Goal: Information Seeking & Learning: Learn about a topic

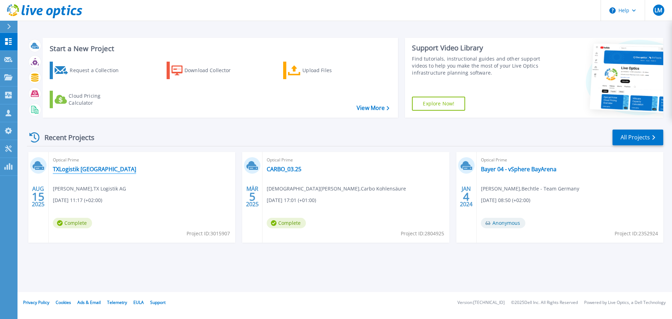
click at [112, 168] on link "TXLogistik [GEOGRAPHIC_DATA]" at bounding box center [94, 169] width 83 height 7
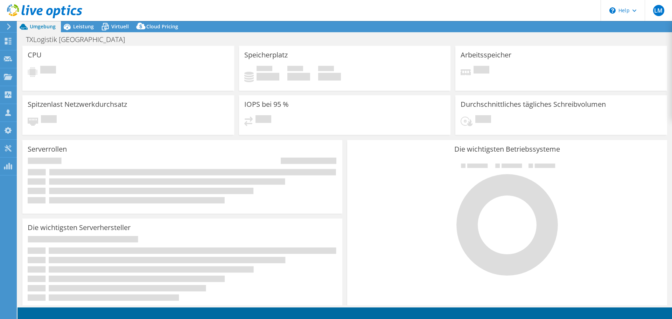
select select "USD"
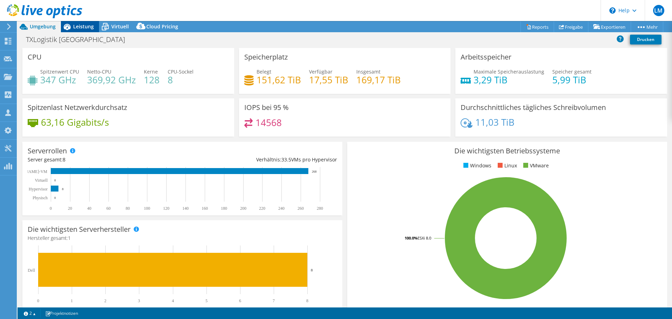
click at [71, 25] on icon at bounding box center [67, 27] width 12 height 12
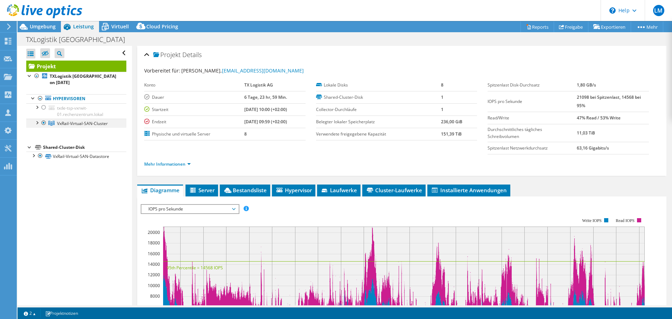
click at [34, 123] on div at bounding box center [36, 122] width 7 height 7
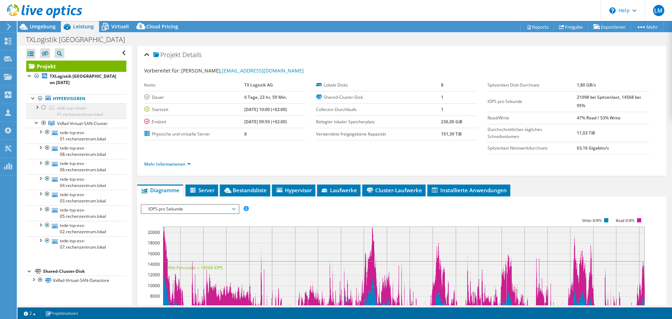
click at [44, 110] on div at bounding box center [43, 107] width 7 height 8
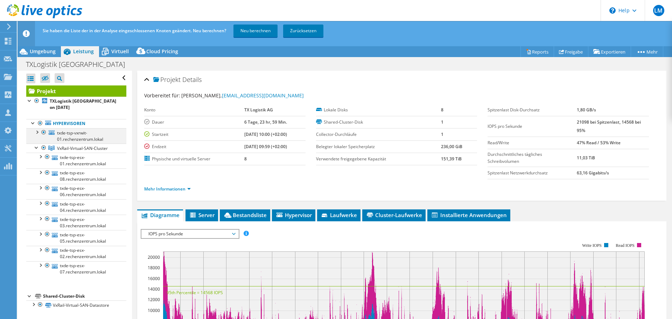
click at [43, 133] on div at bounding box center [43, 132] width 7 height 8
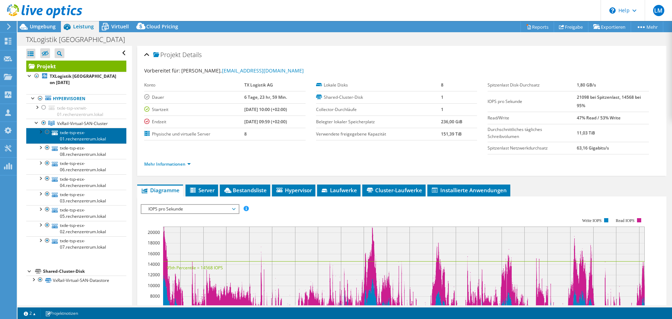
click at [97, 133] on link "txde-tsp-esx-01.rechenzentrum.lokal" at bounding box center [76, 135] width 100 height 15
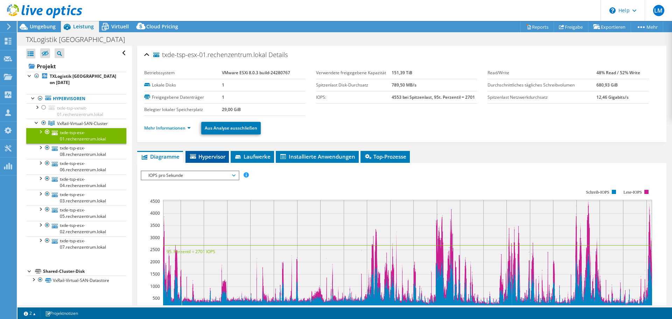
click at [225, 159] on span "Hypervisor" at bounding box center [207, 156] width 36 height 7
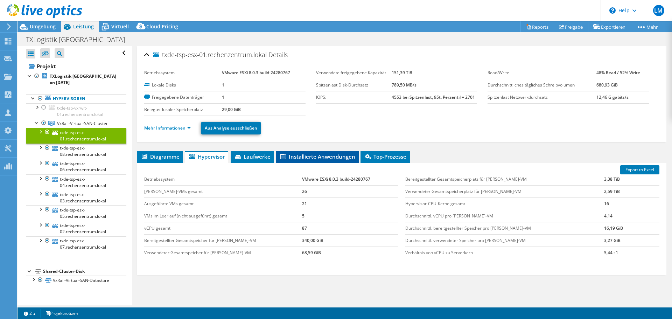
click at [343, 158] on span "Installierte Anwendungen" at bounding box center [317, 156] width 76 height 7
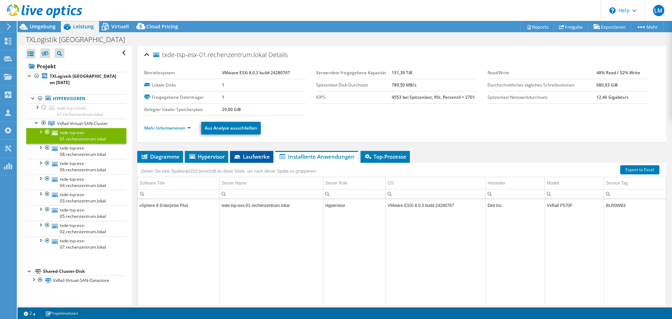
click at [266, 155] on span "Laufwerke" at bounding box center [251, 156] width 36 height 7
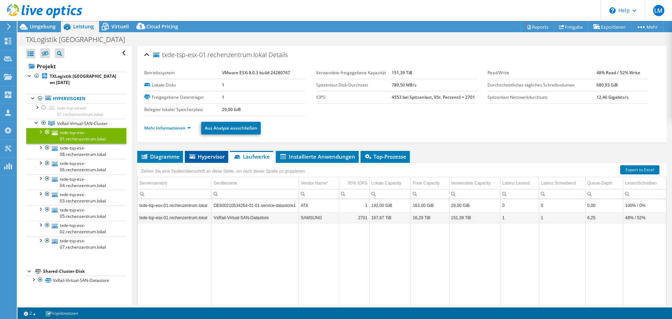
click at [204, 152] on li "Hypervisor" at bounding box center [206, 157] width 43 height 12
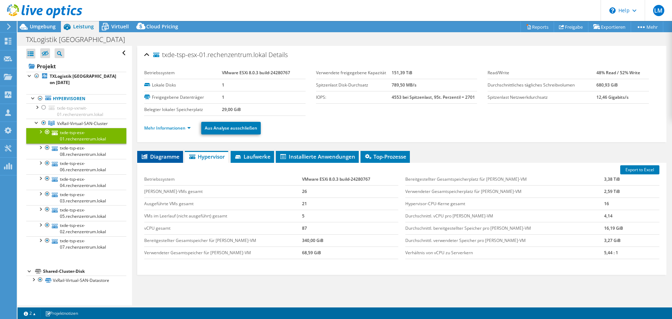
click at [163, 156] on span "Diagramme" at bounding box center [160, 156] width 39 height 7
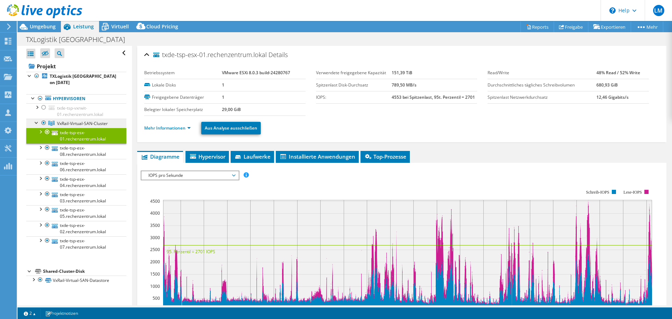
click at [90, 123] on span "VxRail-Virtual-SAN-Cluster" at bounding box center [82, 123] width 51 height 6
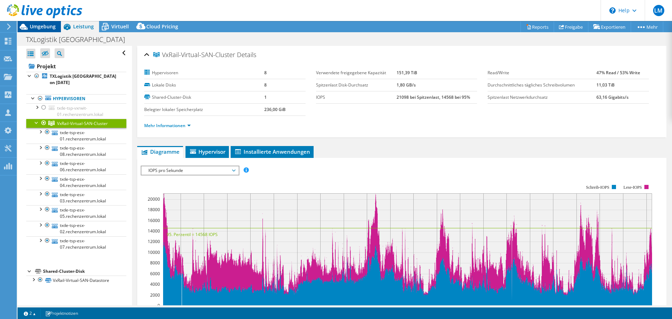
click at [44, 29] on span "Umgebung" at bounding box center [43, 26] width 26 height 7
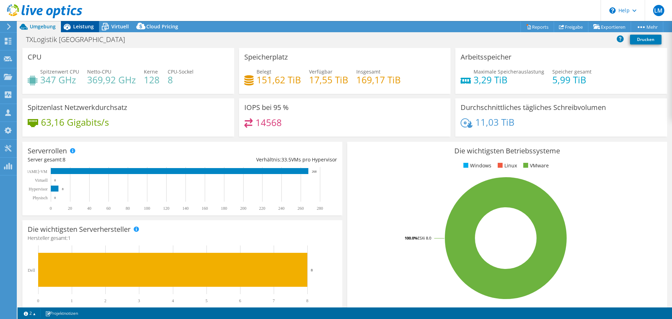
click at [85, 29] on span "Leistung" at bounding box center [83, 26] width 21 height 7
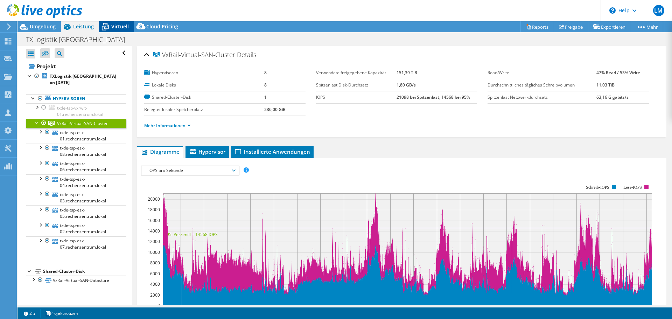
click at [110, 30] on icon at bounding box center [105, 27] width 12 height 12
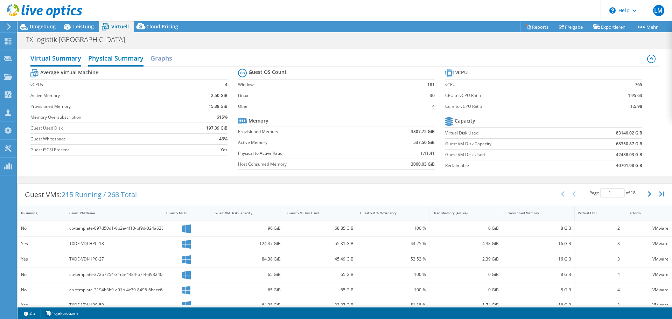
click at [109, 65] on h2 "Physical Summary" at bounding box center [115, 58] width 55 height 15
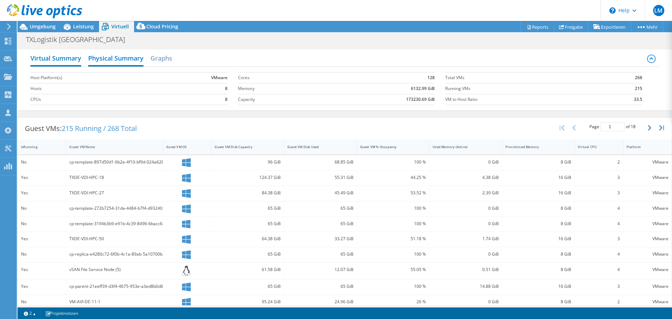
click at [74, 59] on h2 "Virtual Summary" at bounding box center [55, 58] width 51 height 15
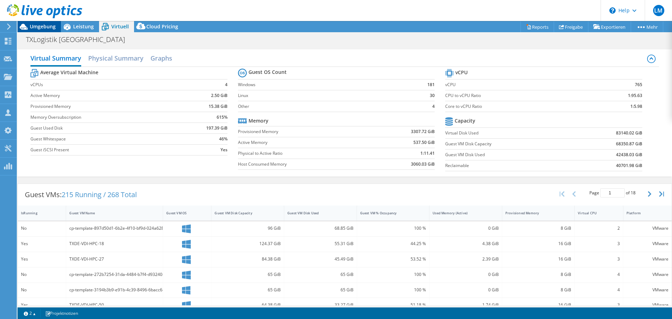
click at [49, 29] on span "Umgebung" at bounding box center [43, 26] width 26 height 7
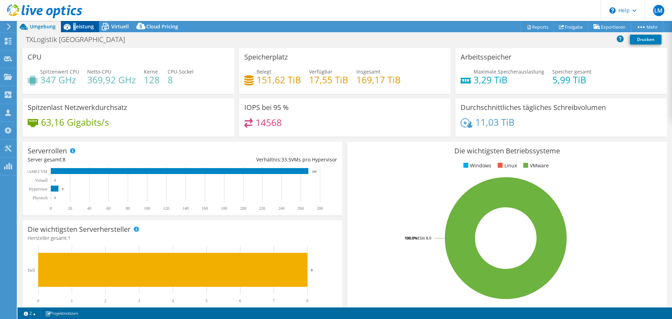
click at [76, 28] on div "Leistung" at bounding box center [80, 26] width 38 height 11
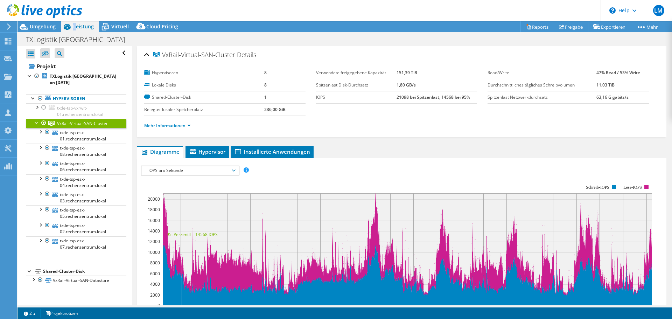
click at [76, 28] on span "Leistung" at bounding box center [83, 26] width 21 height 7
click at [159, 127] on link "Mehr Informationen" at bounding box center [167, 125] width 47 height 6
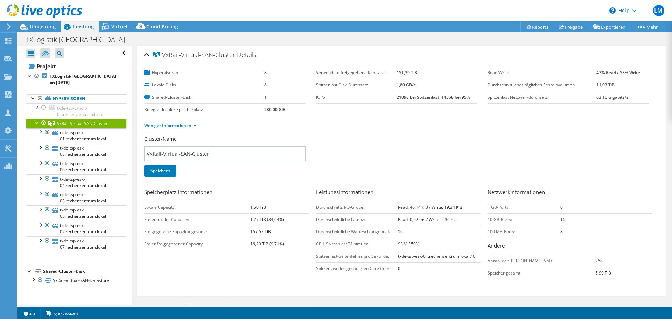
click at [206, 86] on label "Lokale Disks" at bounding box center [204, 85] width 120 height 7
click at [41, 134] on div at bounding box center [40, 131] width 7 height 7
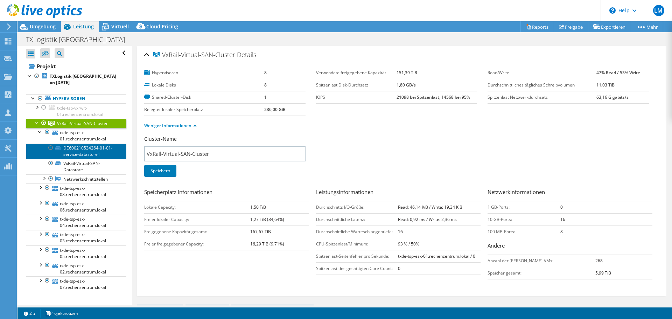
click at [75, 151] on link "DE600210534264-01-01-service-datastore1" at bounding box center [76, 150] width 100 height 15
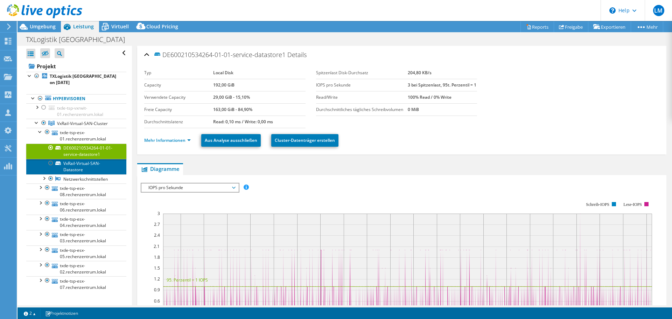
click at [78, 166] on link "VxRail-Virtual-SAN-Datastore" at bounding box center [76, 166] width 100 height 15
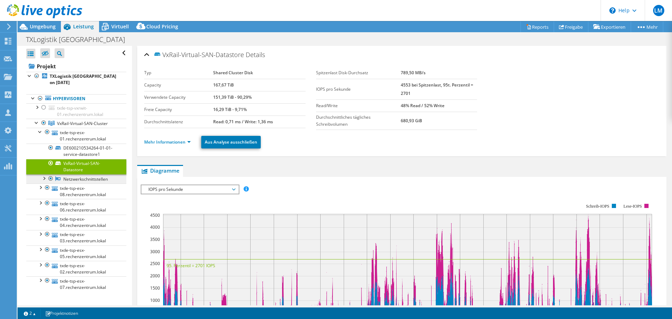
click at [85, 178] on link "Netzwerkschnittstellen" at bounding box center [76, 178] width 100 height 9
click at [82, 159] on link "VxRail-Virtual-SAN-Datastore" at bounding box center [76, 166] width 100 height 15
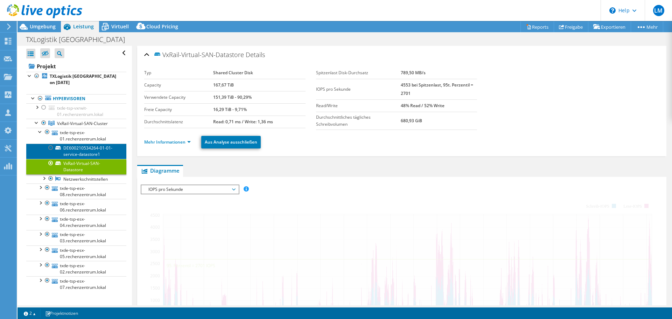
click at [83, 147] on link "DE600210534264-01-01-service-datastore1" at bounding box center [76, 150] width 100 height 15
click at [84, 147] on link "DE600210534264-01-01-service-datastore1" at bounding box center [76, 150] width 100 height 15
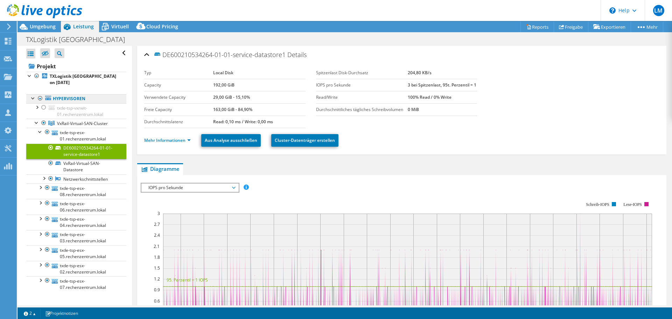
click at [144, 52] on div "DE600210534264-01-01-service-datastore1 Details" at bounding box center [401, 55] width 515 height 15
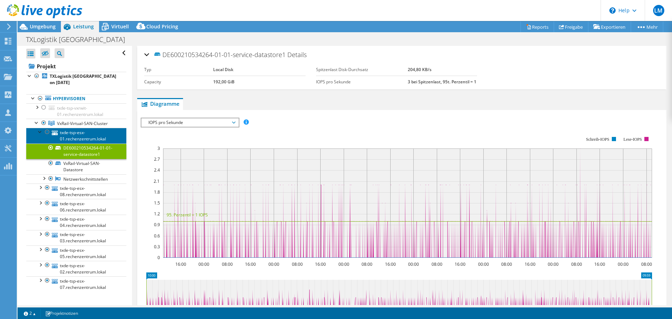
click at [100, 138] on link "txde-tsp-esx-01.rechenzentrum.lokal" at bounding box center [76, 135] width 100 height 15
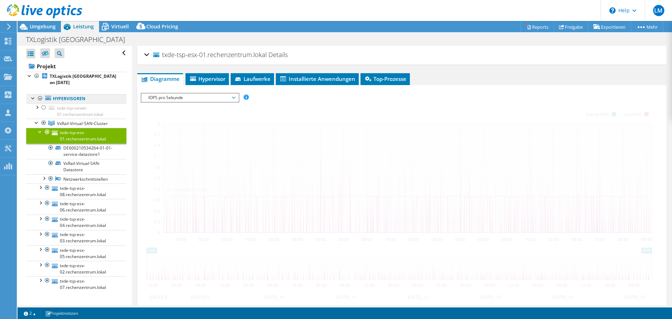
click at [89, 96] on link "Hypervisoren" at bounding box center [76, 98] width 100 height 9
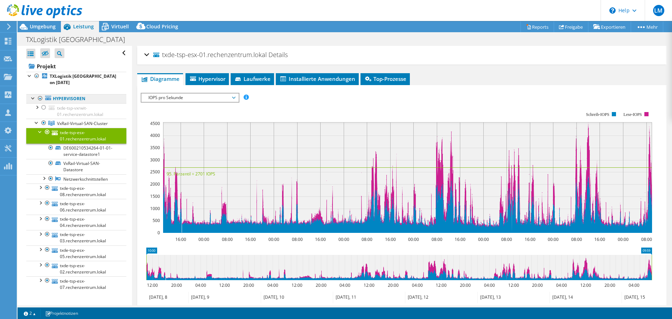
click at [85, 97] on link "Hypervisoren" at bounding box center [76, 98] width 100 height 9
click at [230, 73] on ul "Diagramme Server Bestandsliste Hypervisor Laufwerke Cluster-Laufwerke Installie…" at bounding box center [401, 79] width 529 height 12
click at [220, 78] on span "Hypervisor" at bounding box center [207, 78] width 36 height 7
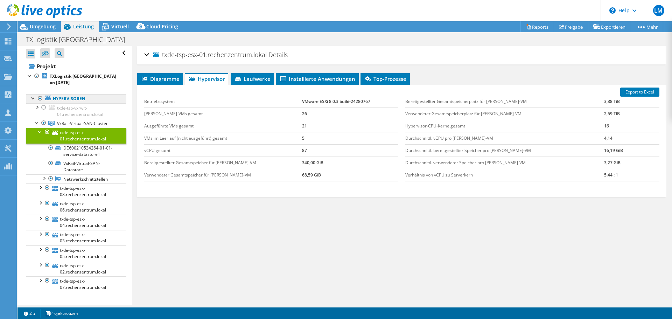
click at [85, 100] on link "Hypervisoren" at bounding box center [76, 98] width 100 height 9
click at [73, 100] on link "Hypervisoren" at bounding box center [76, 98] width 100 height 9
click at [68, 126] on span "VxRail-Virtual-SAN-Cluster" at bounding box center [82, 123] width 51 height 6
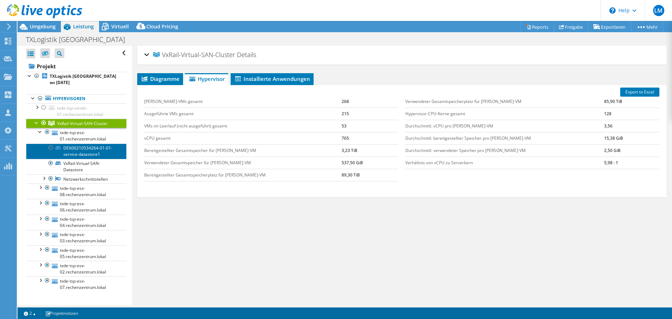
click at [83, 153] on link "DE600210534264-01-01-service-datastore1" at bounding box center [76, 150] width 100 height 15
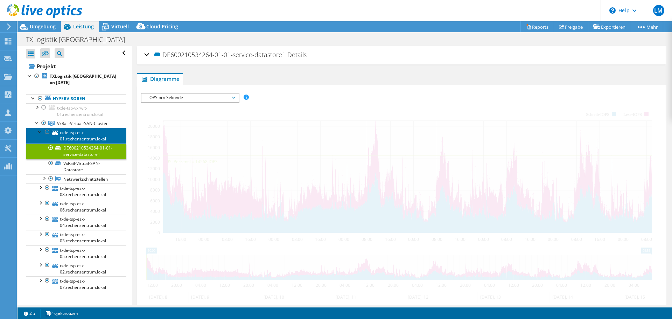
click at [88, 133] on link "txde-tsp-esx-01.rechenzentrum.lokal" at bounding box center [76, 135] width 100 height 15
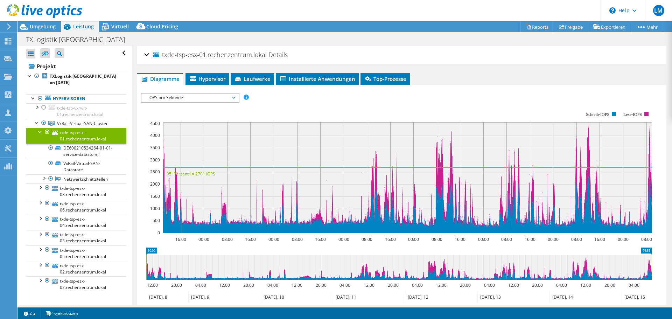
click at [166, 49] on h2 "txde-tsp-esx-01.rechenzentrum.lokal Details" at bounding box center [215, 55] width 143 height 14
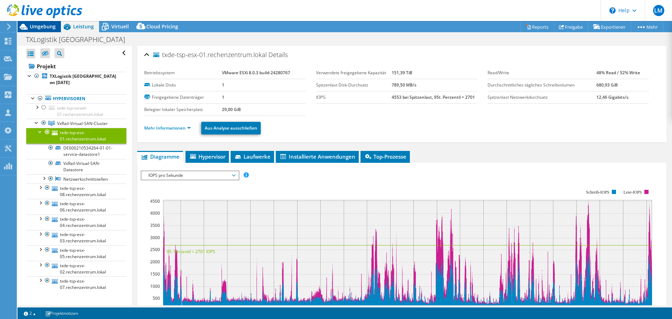
click at [55, 28] on span "Umgebung" at bounding box center [43, 26] width 26 height 7
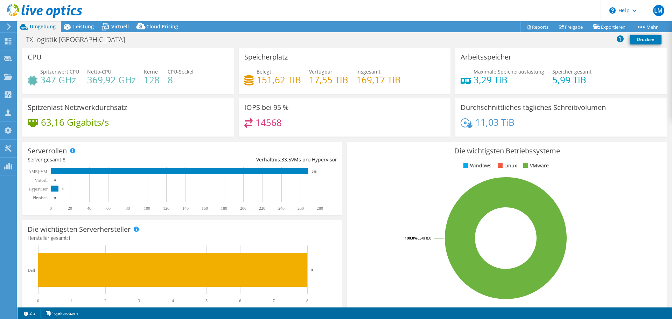
select select "USD"
drag, startPoint x: 449, startPoint y: 150, endPoint x: 501, endPoint y: 144, distance: 52.4
click at [501, 144] on div "Die wichtigsten Betriebssysteme Windows Linux VMware 100.0% ESXi 8.0" at bounding box center [507, 226] width 320 height 168
click at [489, 151] on h3 "Die wichtigsten Betriebssysteme" at bounding box center [506, 151] width 309 height 8
click at [84, 70] on div "Spitzenwert CPU 347 GHz Netto-CPU 369,92 GHz Kerne 128 CPU-Sockel 8" at bounding box center [128, 79] width 201 height 23
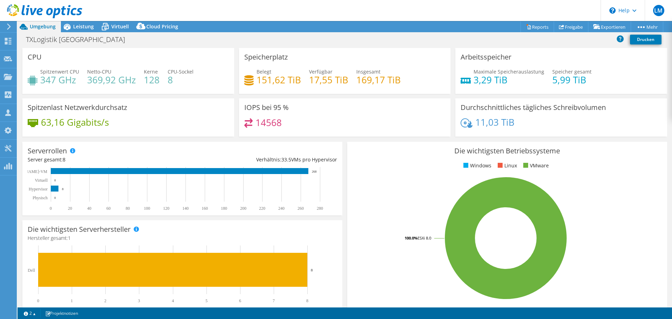
drag, startPoint x: 569, startPoint y: 75, endPoint x: 288, endPoint y: 93, distance: 282.0
click at [569, 76] on h4 "5,99 TiB" at bounding box center [571, 80] width 39 height 8
click at [81, 22] on div at bounding box center [41, 11] width 82 height 23
click at [81, 26] on span "Leistung" at bounding box center [83, 26] width 21 height 7
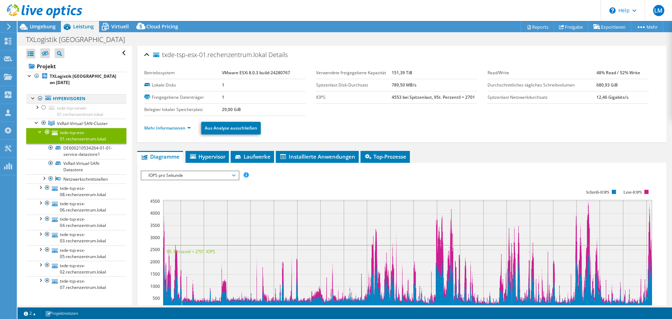
click at [30, 95] on div at bounding box center [33, 97] width 7 height 7
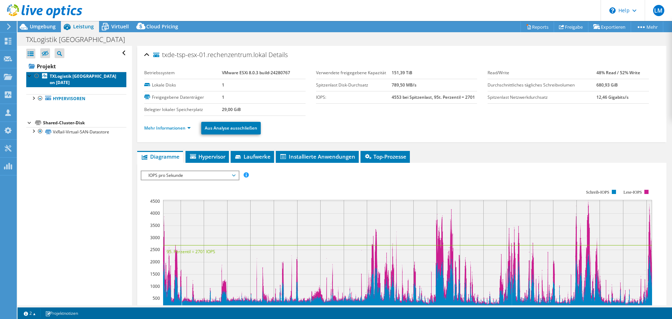
click at [59, 79] on b "TXLogistik [GEOGRAPHIC_DATA] on [DATE]" at bounding box center [83, 79] width 66 height 12
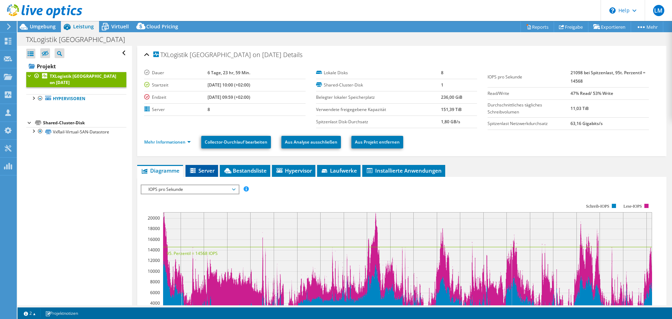
click at [216, 174] on li "Server" at bounding box center [201, 171] width 33 height 12
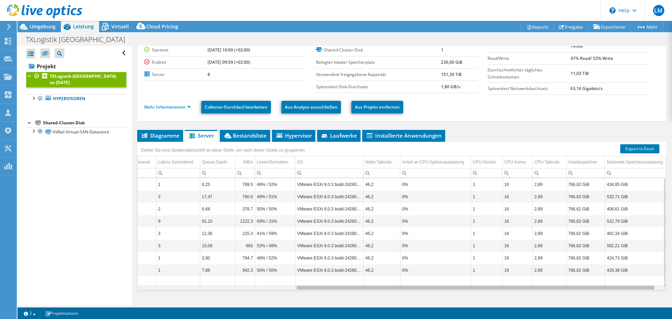
drag, startPoint x: 483, startPoint y: 289, endPoint x: 647, endPoint y: 278, distance: 164.8
click at [647, 278] on body "LM Teammitglied Luis Martinez luis.martinez@bechtle.com Bechtle - Team Germany …" at bounding box center [336, 159] width 672 height 319
drag, startPoint x: 638, startPoint y: 290, endPoint x: 644, endPoint y: 289, distance: 6.7
click at [644, 289] on body "LM Teammitglied Luis Martinez luis.martinez@bechtle.com Bechtle - Team Germany …" at bounding box center [336, 159] width 672 height 319
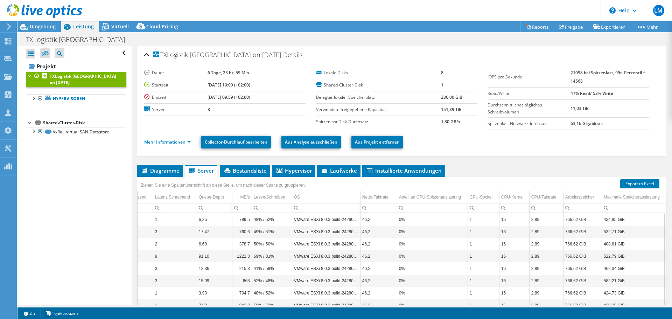
click at [418, 300] on td "0%" at bounding box center [432, 305] width 71 height 12
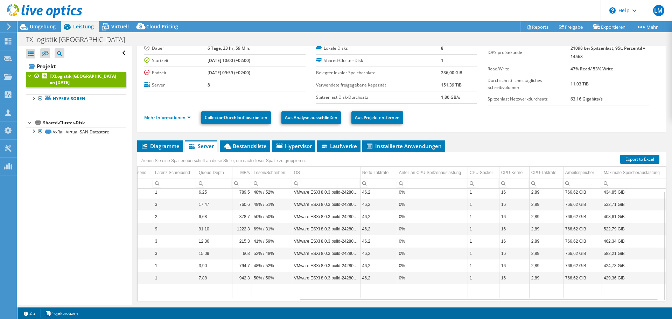
scroll to position [47, 0]
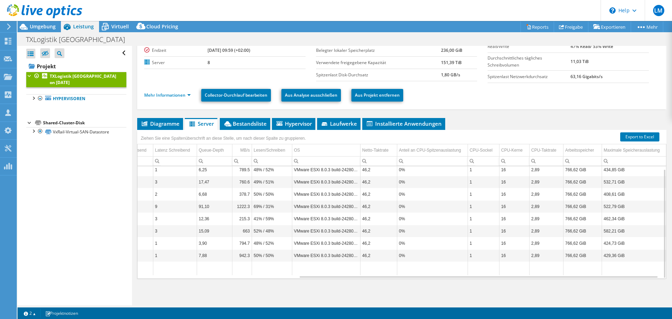
drag, startPoint x: 541, startPoint y: 279, endPoint x: 518, endPoint y: 279, distance: 23.1
click at [518, 279] on div "Diagramme Server Bestandsliste Hypervisor Laufwerke Cluster-Laufwerke 0" at bounding box center [401, 205] width 529 height 175
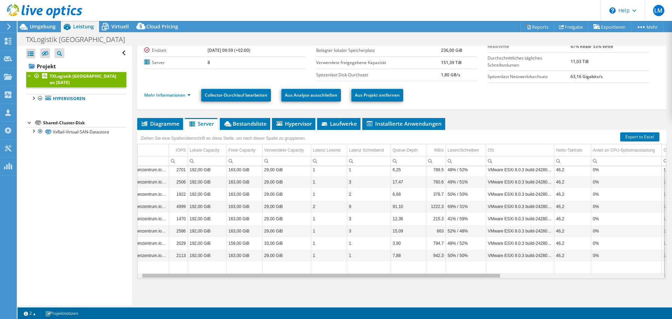
scroll to position [0, 0]
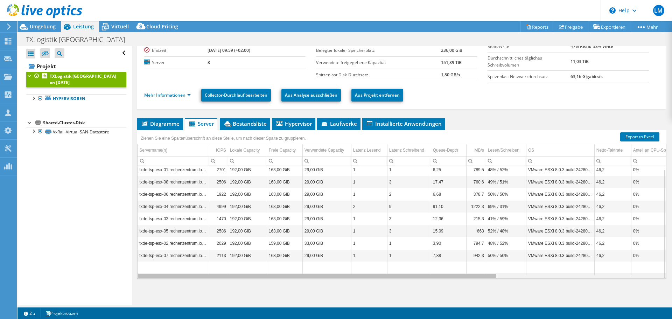
drag, startPoint x: 516, startPoint y: 278, endPoint x: 334, endPoint y: 249, distance: 184.9
click at [334, 249] on body "LM Teammitglied Luis Martinez luis.martinez@bechtle.com Bechtle - Team Germany …" at bounding box center [336, 159] width 672 height 319
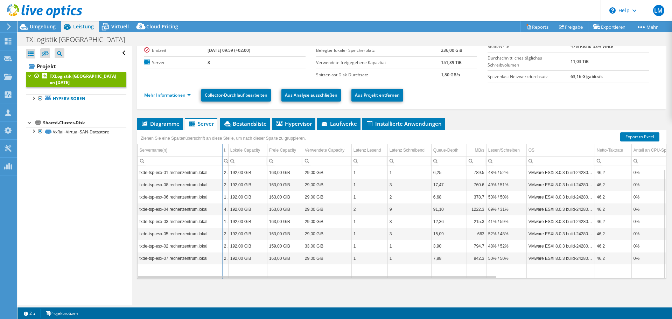
drag, startPoint x: 209, startPoint y: 147, endPoint x: 222, endPoint y: 148, distance: 13.0
click at [222, 148] on div "Ziehen Sie eine Spaltenüberschrift an diese Stelle, um nach dieser Spalte zu gr…" at bounding box center [401, 204] width 529 height 149
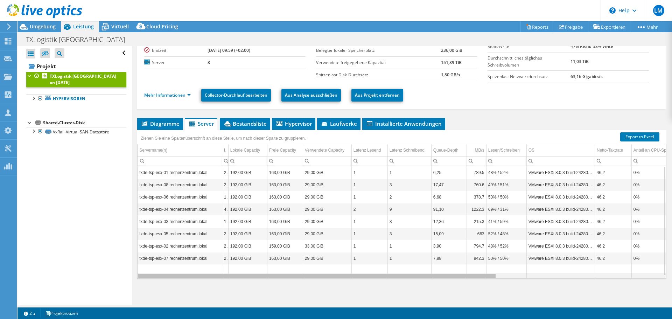
drag, startPoint x: 381, startPoint y: 276, endPoint x: 365, endPoint y: 274, distance: 16.6
click at [365, 274] on body "LM Teammitglied Luis Martinez luis.martinez@bechtle.com Bechtle - Team Germany …" at bounding box center [336, 159] width 672 height 319
click at [317, 281] on div "Diagramme Server Bestandsliste Hypervisor Laufwerke Cluster-Laufwerke 0" at bounding box center [401, 205] width 529 height 175
click at [35, 99] on div at bounding box center [33, 97] width 7 height 7
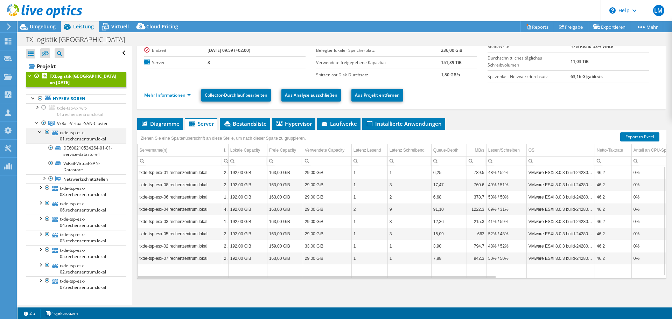
click at [39, 132] on div at bounding box center [40, 131] width 7 height 7
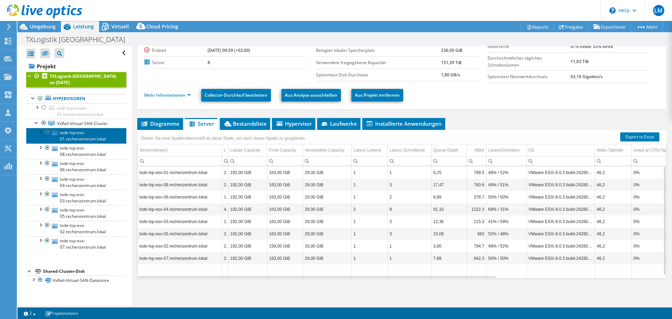
click at [79, 140] on link "txde-tsp-esx-01.rechenzentrum.lokal" at bounding box center [76, 135] width 100 height 15
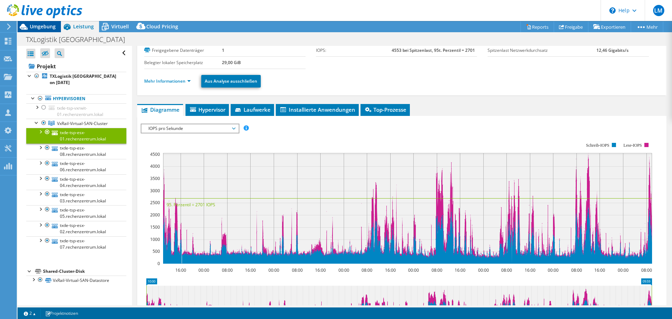
click at [41, 28] on span "Umgebung" at bounding box center [43, 26] width 26 height 7
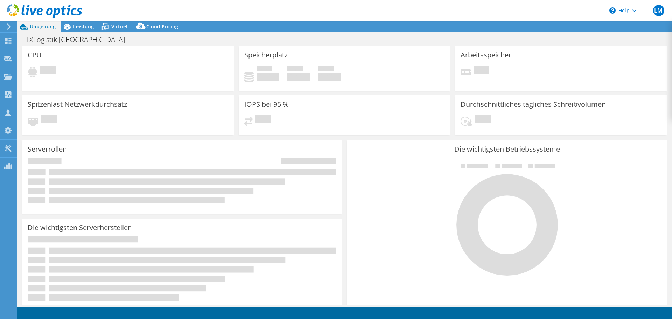
select select "USD"
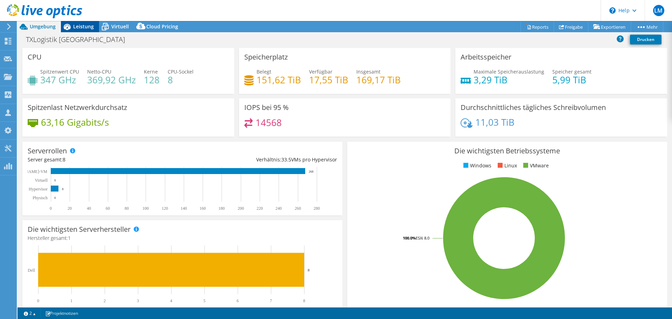
click at [79, 27] on span "Leistung" at bounding box center [83, 26] width 21 height 7
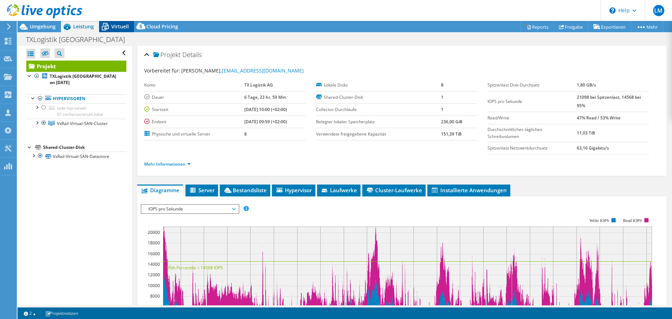
click at [104, 24] on icon at bounding box center [105, 27] width 12 height 12
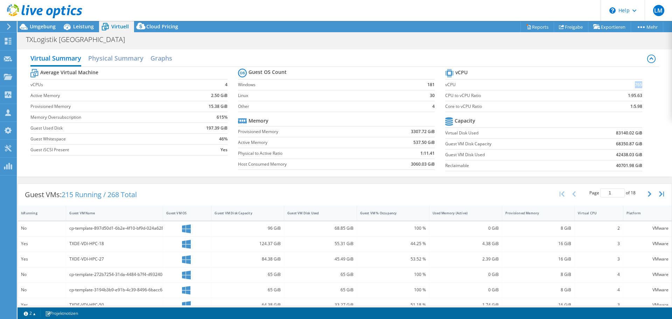
drag, startPoint x: 628, startPoint y: 83, endPoint x: 636, endPoint y: 85, distance: 8.6
click at [636, 85] on td "765" at bounding box center [616, 84] width 52 height 11
click at [636, 85] on b "765" at bounding box center [638, 84] width 7 height 7
click at [48, 23] on div at bounding box center [41, 11] width 82 height 23
click at [47, 26] on span "Umgebung" at bounding box center [43, 26] width 26 height 7
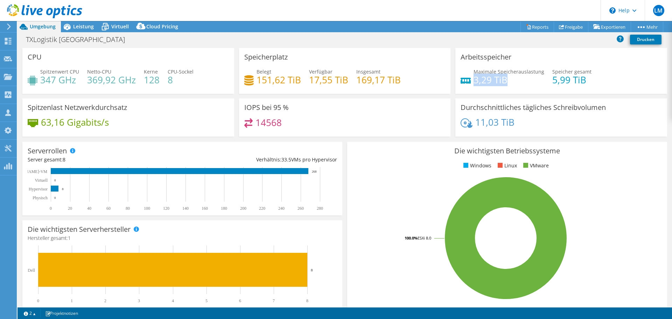
drag, startPoint x: 470, startPoint y: 79, endPoint x: 514, endPoint y: 80, distance: 44.1
click at [514, 80] on h4 "3,29 TiB" at bounding box center [509, 80] width 71 height 8
click at [513, 80] on h4 "3,29 TiB" at bounding box center [509, 80] width 71 height 8
click at [510, 80] on h4 "3,29 TiB" at bounding box center [509, 80] width 71 height 8
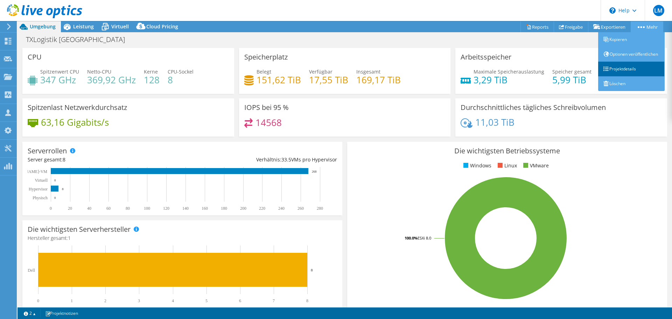
click at [652, 73] on link "Projektdetails" at bounding box center [631, 69] width 66 height 15
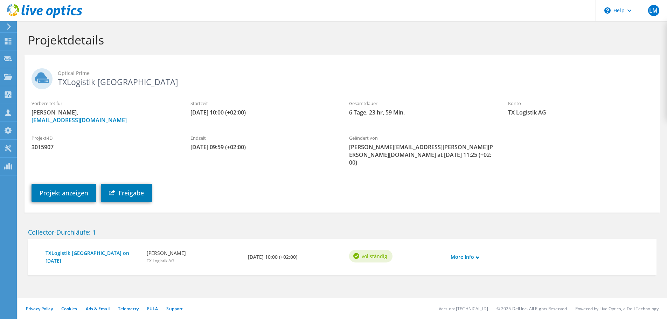
click at [40, 146] on span "3015907" at bounding box center [103, 147] width 145 height 8
copy span "3015907"
click at [17, 9] on icon at bounding box center [44, 11] width 75 height 14
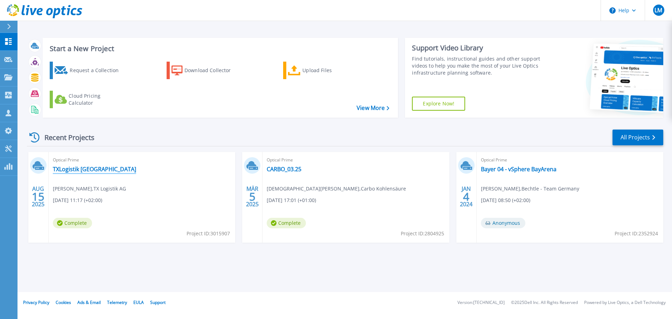
click at [68, 167] on link "TXLogistik [GEOGRAPHIC_DATA]" at bounding box center [94, 169] width 83 height 7
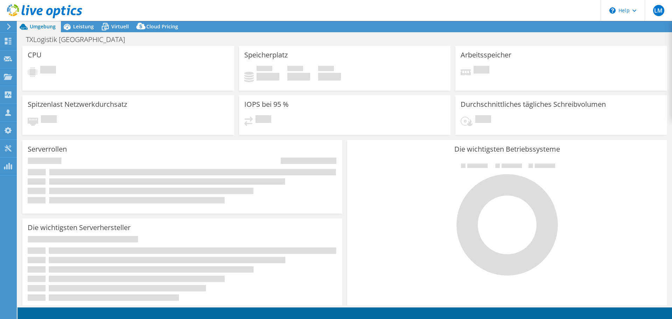
select select "USD"
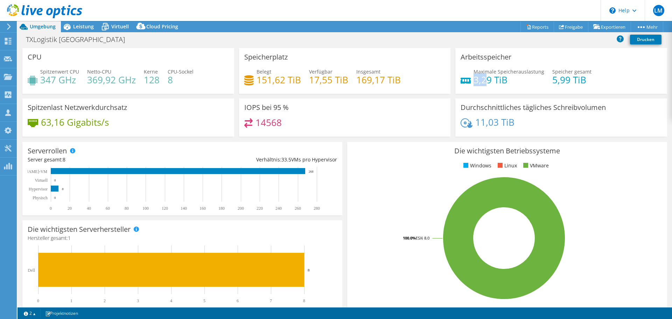
drag, startPoint x: 472, startPoint y: 81, endPoint x: 485, endPoint y: 81, distance: 13.6
click at [485, 81] on h4 "3,29 TiB" at bounding box center [509, 80] width 71 height 8
drag, startPoint x: 544, startPoint y: 82, endPoint x: 568, endPoint y: 82, distance: 24.5
click at [568, 82] on div "Maximale Speicherauslastung 3,29 TiB [PERSON_NAME] gesamt 5,99 TiB" at bounding box center [561, 79] width 201 height 23
click at [568, 82] on h4 "5,99 TiB" at bounding box center [571, 80] width 39 height 8
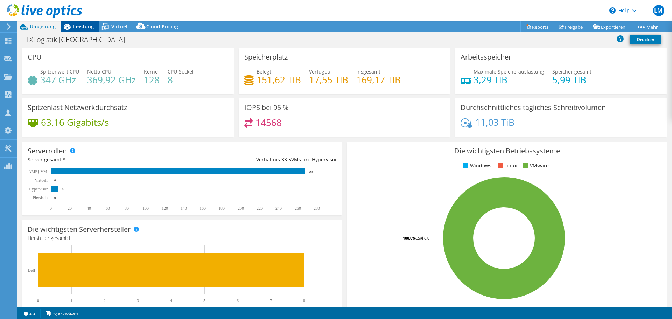
click at [88, 24] on span "Leistung" at bounding box center [83, 26] width 21 height 7
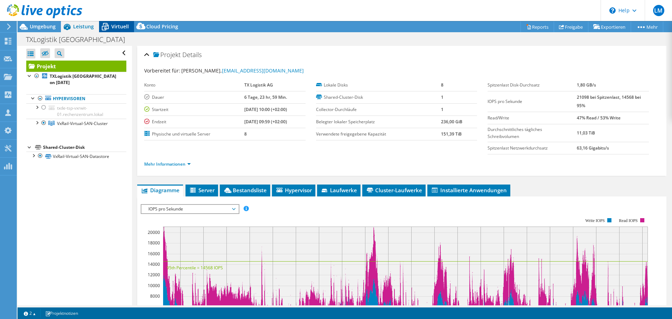
click at [112, 30] on div "Virtuell" at bounding box center [116, 26] width 35 height 11
